Goal: Check status: Check status

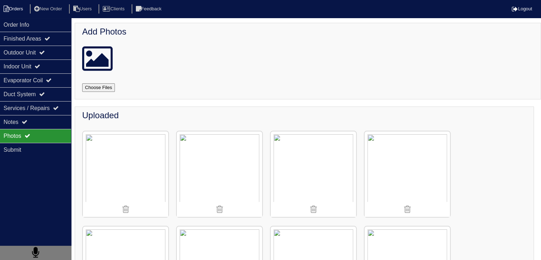
click at [18, 9] on li "Orders" at bounding box center [14, 9] width 29 height 10
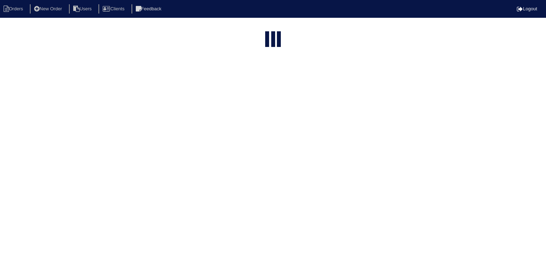
select select "15"
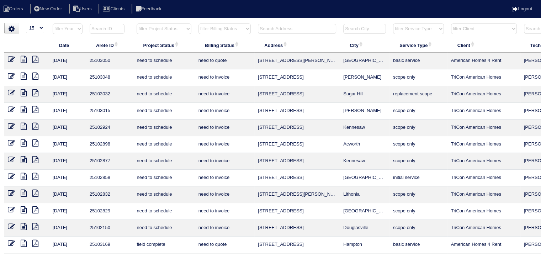
click at [275, 30] on input "text" at bounding box center [297, 29] width 78 height 10
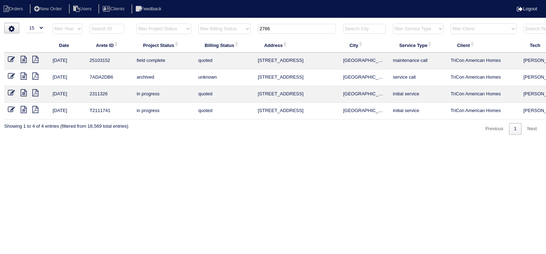
type input "2766"
click at [24, 61] on icon at bounding box center [24, 59] width 6 height 7
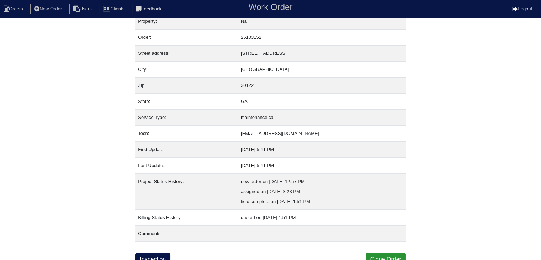
scroll to position [14, 0]
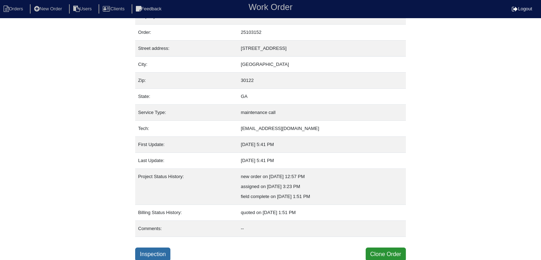
click at [151, 250] on link "Inspection" at bounding box center [152, 254] width 35 height 14
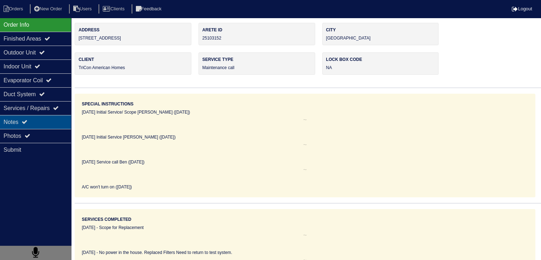
click at [46, 121] on div "Notes" at bounding box center [35, 122] width 71 height 14
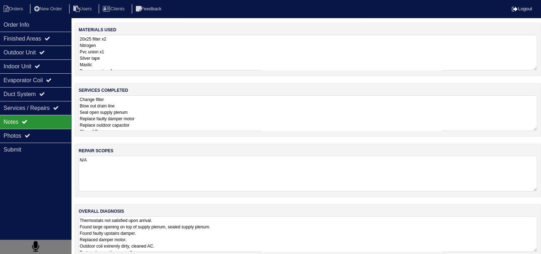
click at [156, 111] on textarea "Change filter Blow out drain line Seal open supply plenum Replace faulty damper…" at bounding box center [308, 113] width 459 height 36
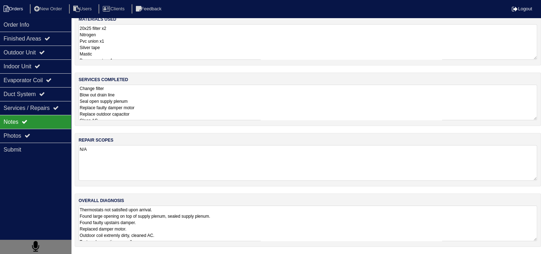
scroll to position [9, 0]
click at [17, 10] on li "Orders" at bounding box center [14, 9] width 29 height 10
select select "15"
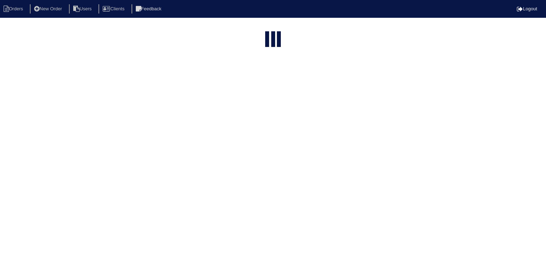
type input "2766"
